Goal: Task Accomplishment & Management: Manage account settings

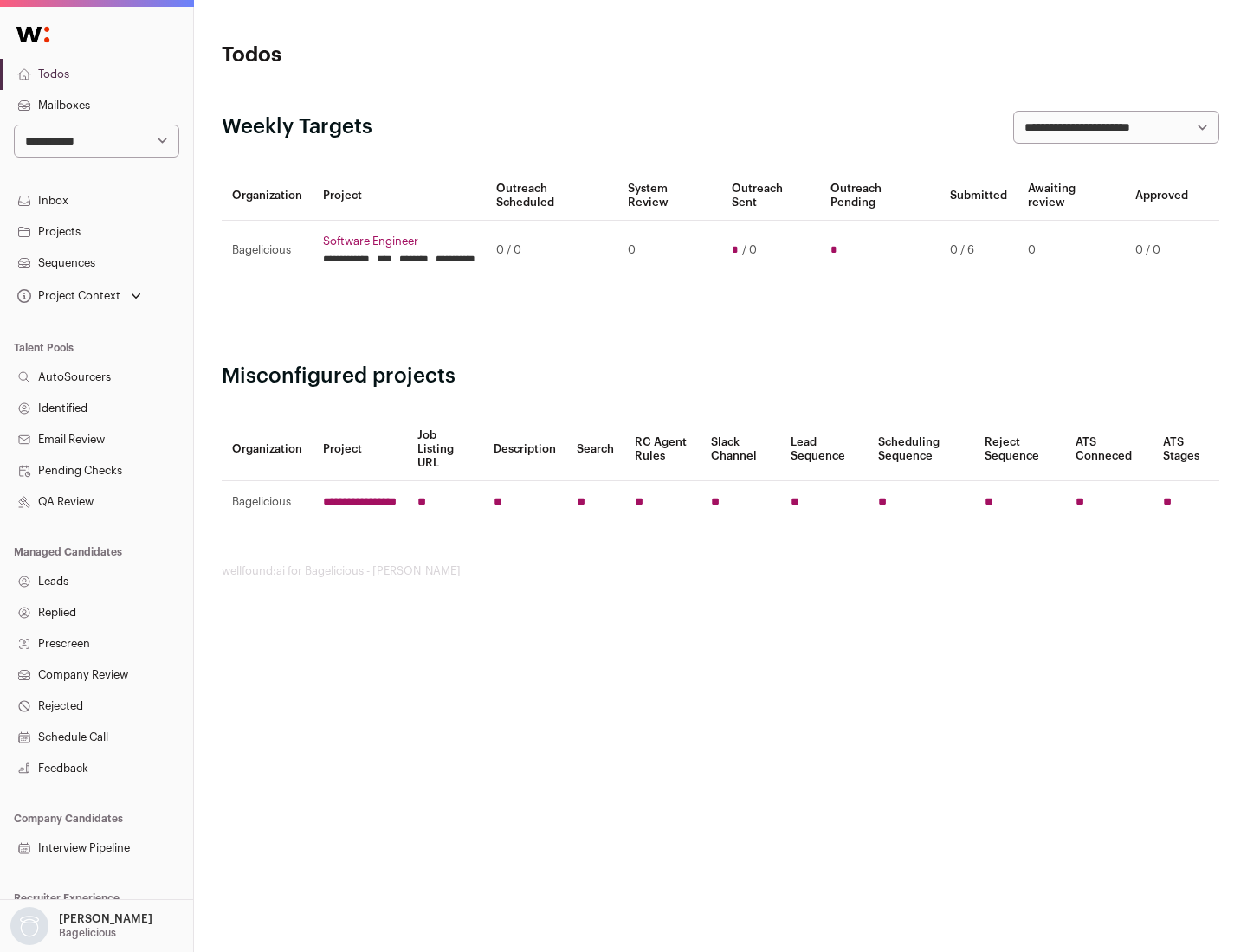
click at [96, 231] on link "Projects" at bounding box center [96, 232] width 193 height 31
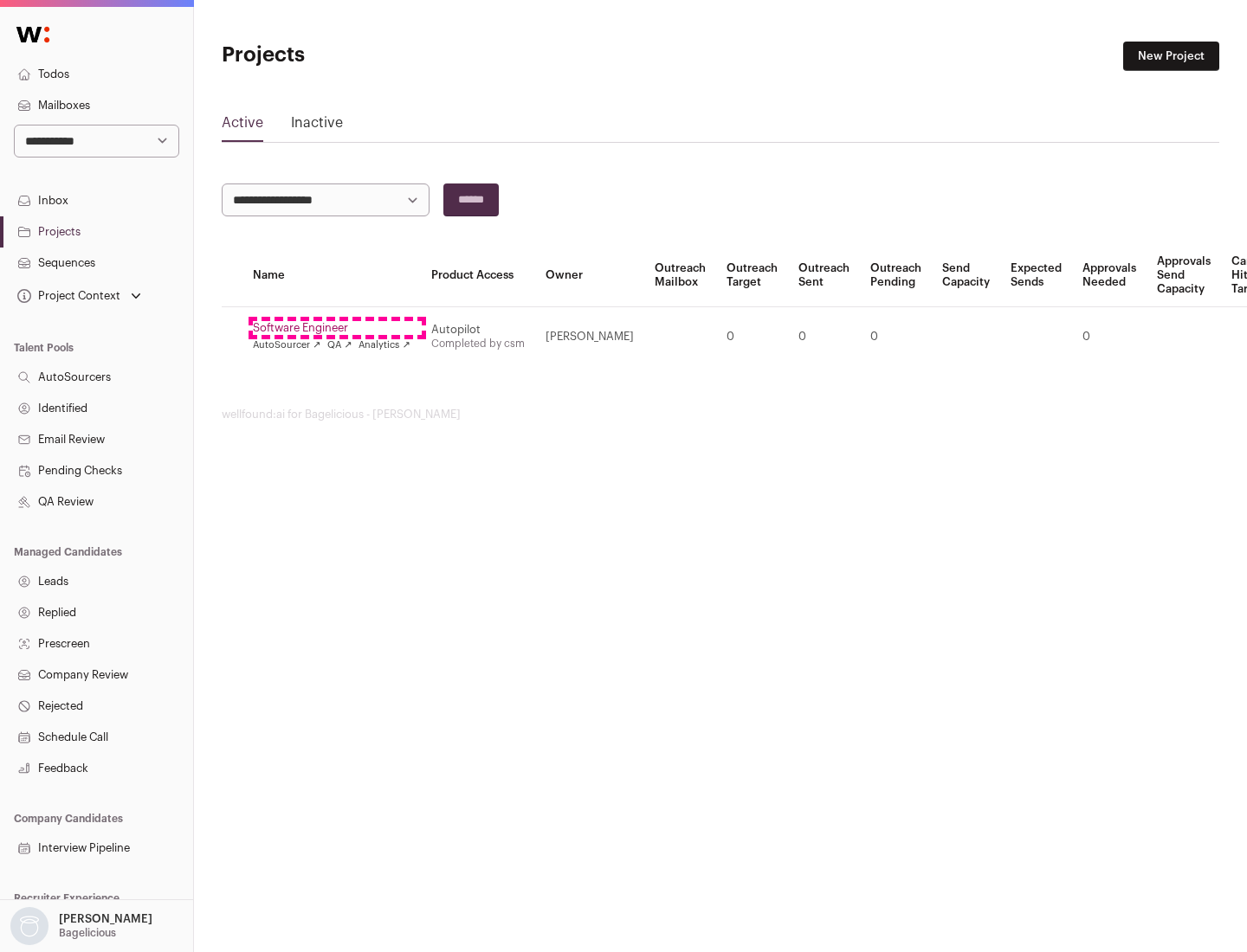
click at [337, 328] on link "Software Engineer" at bounding box center [331, 328] width 157 height 14
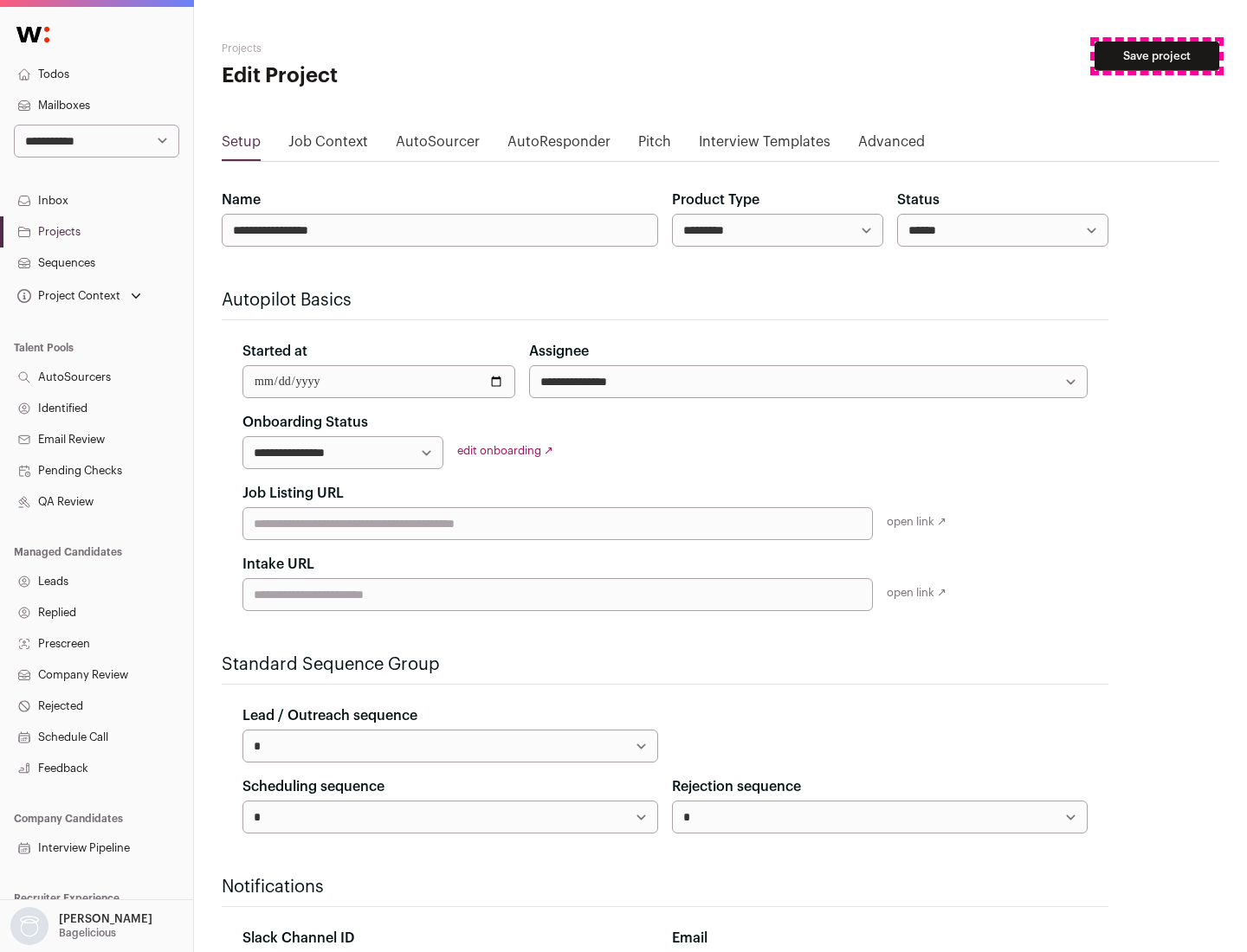
click at [1157, 56] on button "Save project" at bounding box center [1156, 56] width 125 height 29
